Goal: Information Seeking & Learning: Learn about a topic

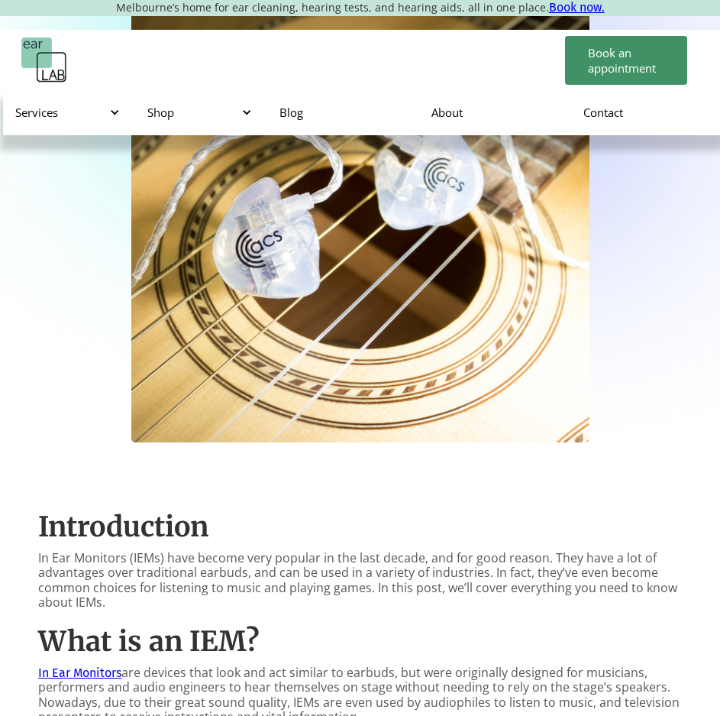
scroll to position [535, 0]
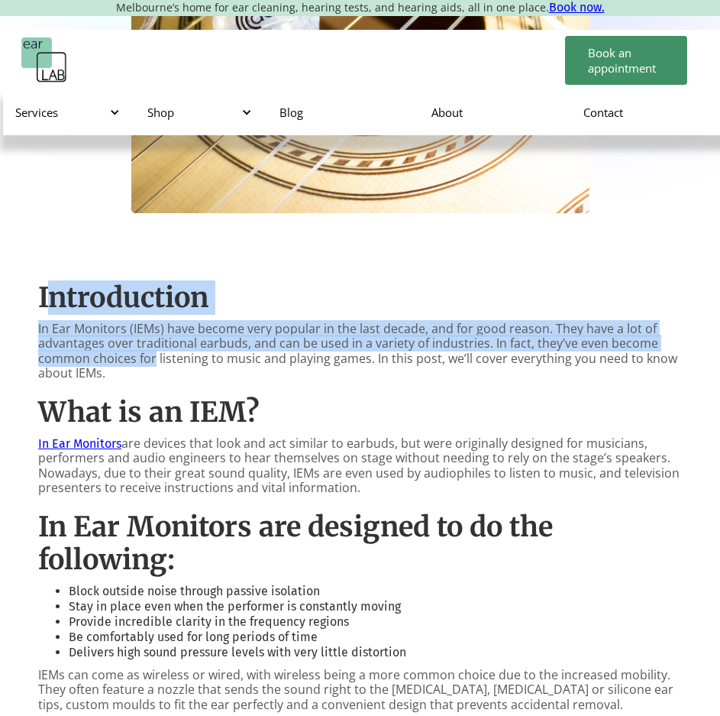
drag, startPoint x: 129, startPoint y: 347, endPoint x: 152, endPoint y: 362, distance: 27.5
click at [141, 342] on p "In Ear Monitors (IEMs) have become very popular in the last decade, and for goo…" at bounding box center [360, 351] width 644 height 59
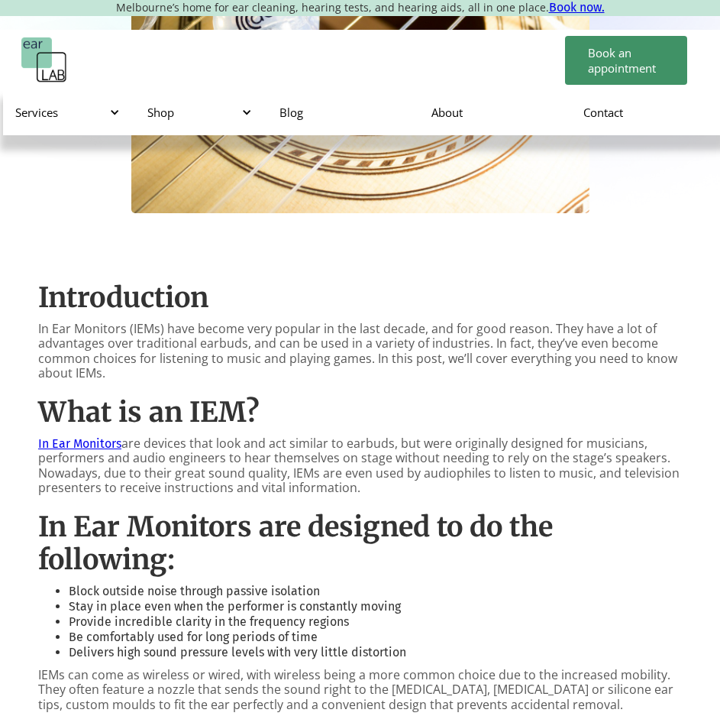
click at [436, 325] on p "In Ear Monitors (IEMs) have become very popular in the last decade, and for goo…" at bounding box center [360, 351] width 644 height 59
drag, startPoint x: 436, startPoint y: 325, endPoint x: 580, endPoint y: 325, distance: 143.6
click at [580, 325] on p "In Ear Monitors (IEMs) have become very popular in the last decade, and for goo…" at bounding box center [360, 351] width 644 height 59
click at [309, 325] on p "In Ear Monitors (IEMs) have become very popular in the last decade, and for goo…" at bounding box center [360, 351] width 644 height 59
drag, startPoint x: 309, startPoint y: 325, endPoint x: 539, endPoint y: 334, distance: 229.3
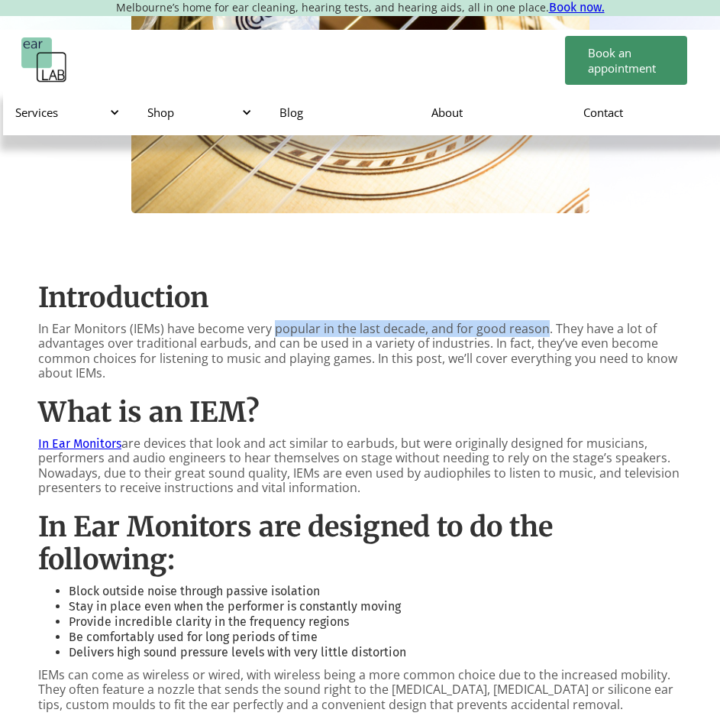
click at [539, 334] on p "In Ear Monitors (IEMs) have become very popular in the last decade, and for goo…" at bounding box center [360, 351] width 644 height 59
click at [568, 328] on p "In Ear Monitors (IEMs) have become very popular in the last decade, and for goo…" at bounding box center [360, 351] width 644 height 59
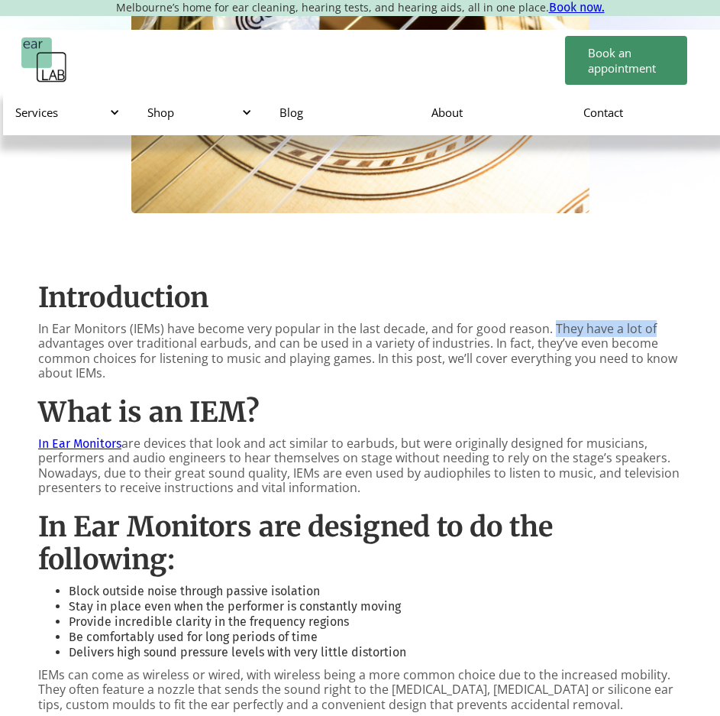
drag, startPoint x: 568, startPoint y: 328, endPoint x: 424, endPoint y: 325, distance: 143.6
click at [601, 331] on p "In Ear Monitors (IEMs) have become very popular in the last decade, and for goo…" at bounding box center [360, 351] width 644 height 59
click at [306, 325] on p "In Ear Monitors (IEMs) have become very popular in the last decade, and for goo…" at bounding box center [360, 351] width 644 height 59
click at [199, 341] on p "In Ear Monitors (IEMs) have become very popular in the last decade, and for goo…" at bounding box center [360, 351] width 644 height 59
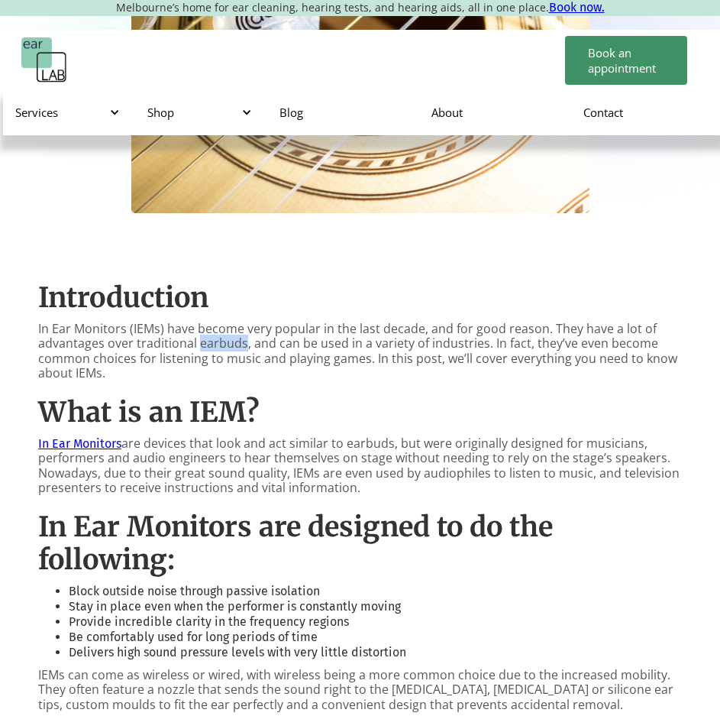
copy p "earbuds"
click at [274, 353] on p "In Ear Monitors (IEMs) have become very popular in the last decade, and for goo…" at bounding box center [360, 351] width 644 height 59
